Goal: Communication & Community: Connect with others

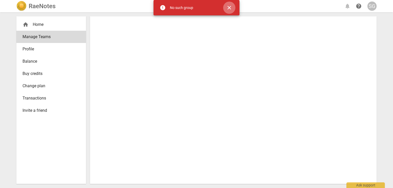
click at [228, 6] on span "close" at bounding box center [229, 8] width 6 height 6
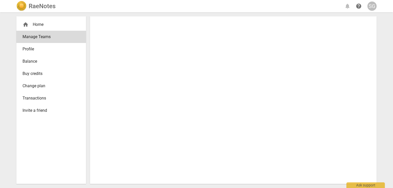
click at [41, 23] on div "home Home" at bounding box center [49, 24] width 53 height 6
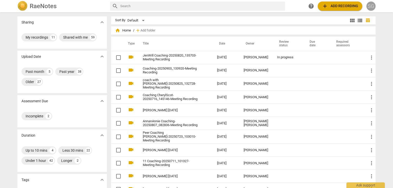
click at [370, 6] on div "SG" at bounding box center [370, 6] width 9 height 9
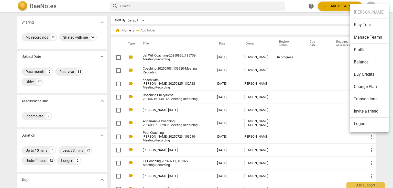
click at [368, 36] on li "Manage Teams" at bounding box center [369, 37] width 39 height 13
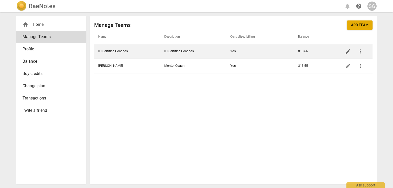
click at [186, 50] on td "IH Certified Coaches" at bounding box center [193, 51] width 66 height 15
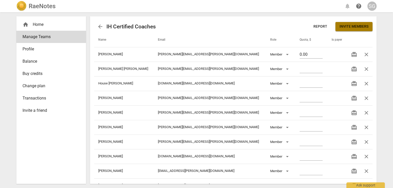
click at [348, 28] on span "Invite members" at bounding box center [354, 26] width 29 height 5
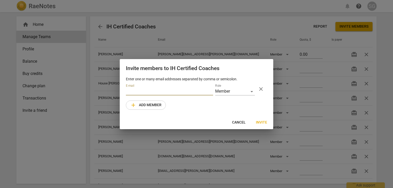
click at [140, 90] on input "email" at bounding box center [169, 91] width 87 height 7
click at [184, 92] on input "[PERSON_NAME][EMAIL_ADDRESS][DOMAIN_NAME]" at bounding box center [169, 91] width 87 height 7
click at [182, 92] on input "[PERSON_NAME][EMAIL_ADDRESS][DOMAIN_NAME]" at bounding box center [169, 91] width 87 height 7
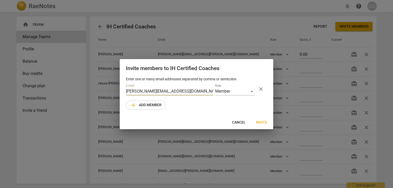
click at [184, 91] on input "[PERSON_NAME][EMAIL_ADDRESS][DOMAIN_NAME]" at bounding box center [169, 91] width 87 height 7
type input "[PERSON_NAME][EMAIL_ADDRESS][DOMAIN_NAME]"
click at [253, 91] on div "Member" at bounding box center [235, 91] width 40 height 7
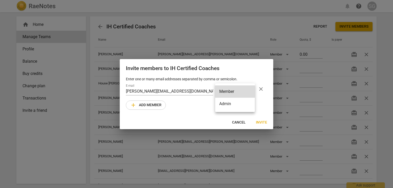
click at [263, 100] on div at bounding box center [196, 94] width 393 height 188
click at [261, 121] on span "Invite" at bounding box center [261, 122] width 11 height 5
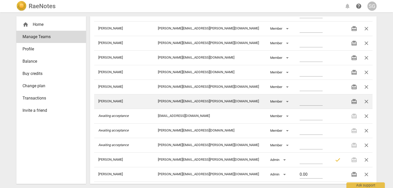
scroll to position [361, 0]
